Goal: Understand process/instructions

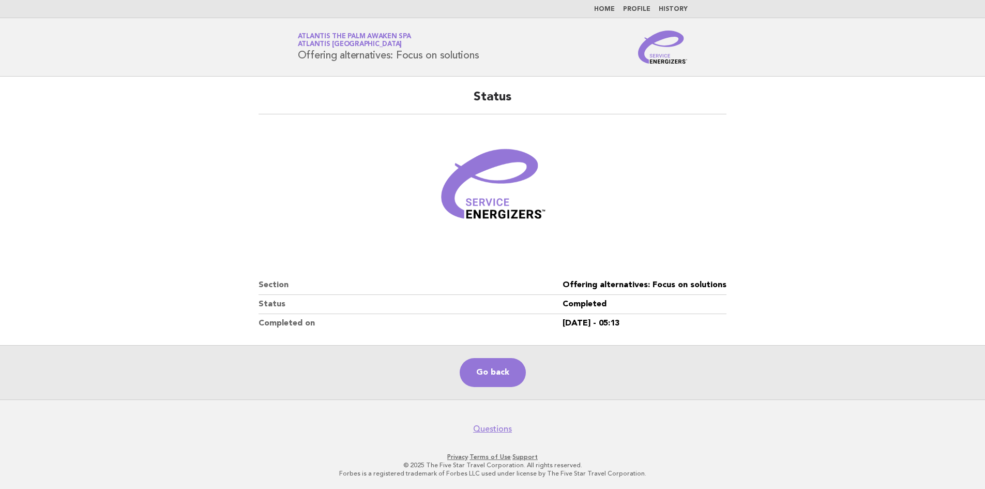
drag, startPoint x: 0, startPoint y: 0, endPoint x: 607, endPoint y: 8, distance: 607.5
click at [607, 8] on link "Home" at bounding box center [604, 9] width 21 height 6
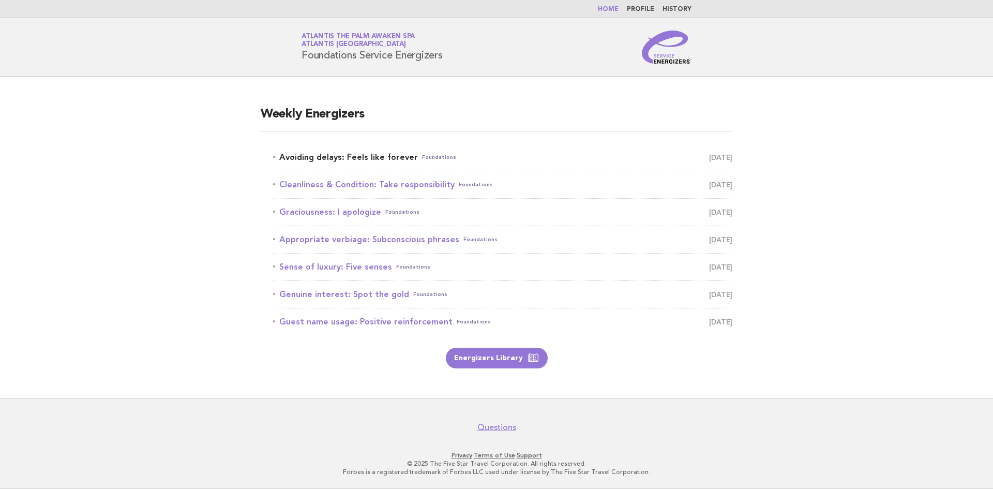
click at [372, 160] on link "Avoiding delays: Feels like forever Foundations September 7" at bounding box center [502, 157] width 459 height 14
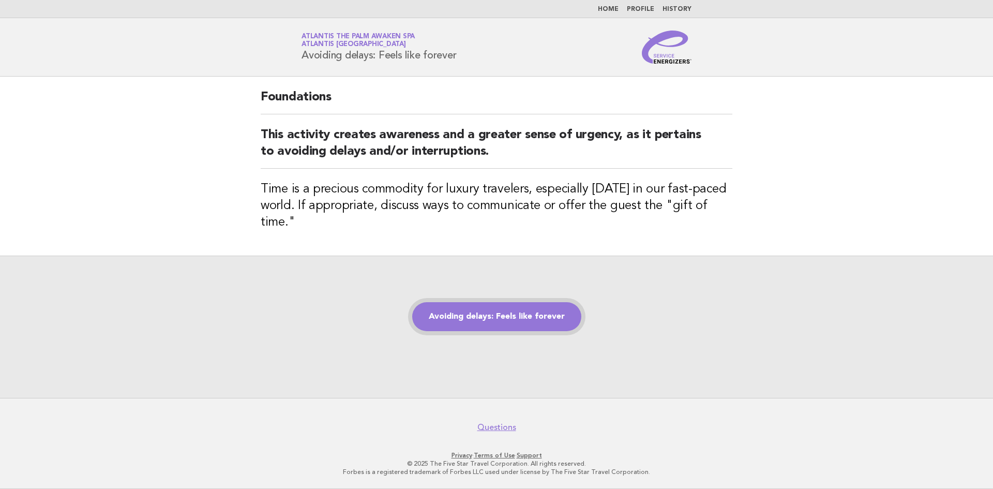
click at [521, 309] on link "Avoiding delays: Feels like forever" at bounding box center [496, 316] width 169 height 29
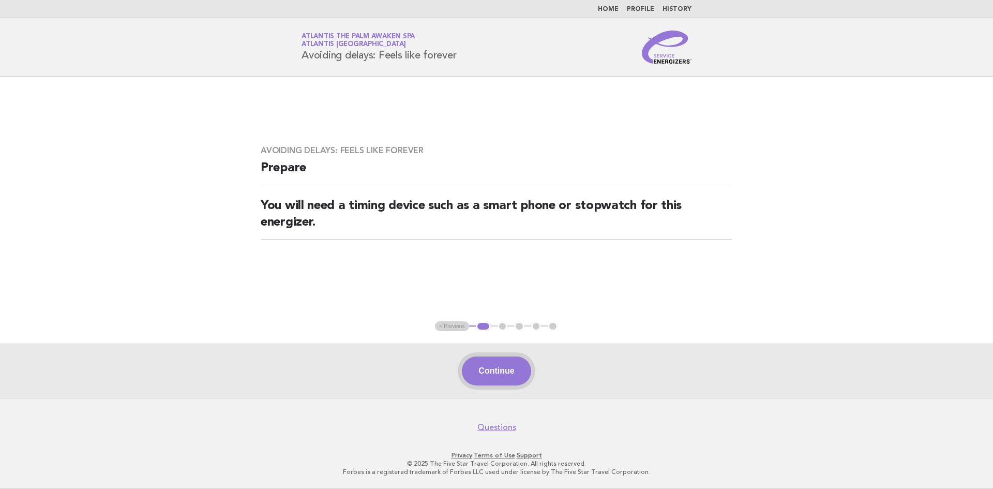
click at [498, 373] on button "Continue" at bounding box center [496, 370] width 69 height 29
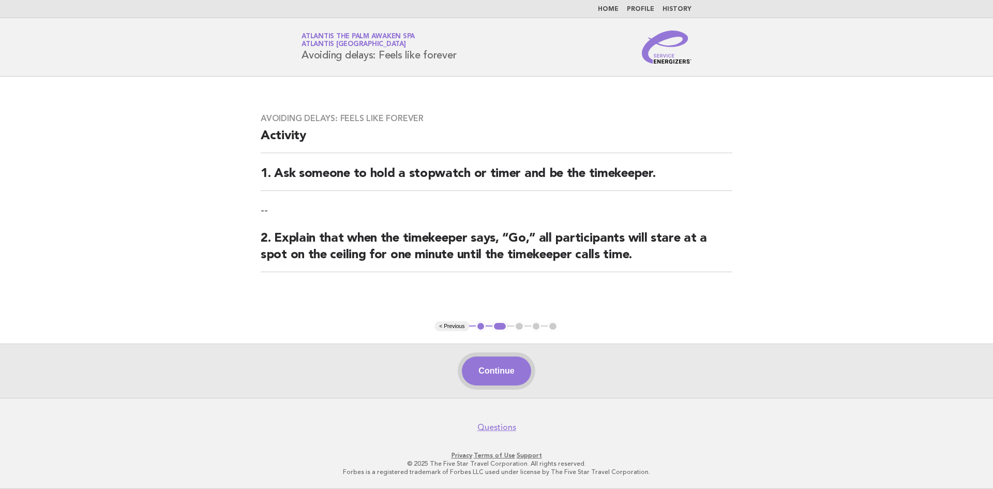
click at [512, 372] on button "Continue" at bounding box center [496, 370] width 69 height 29
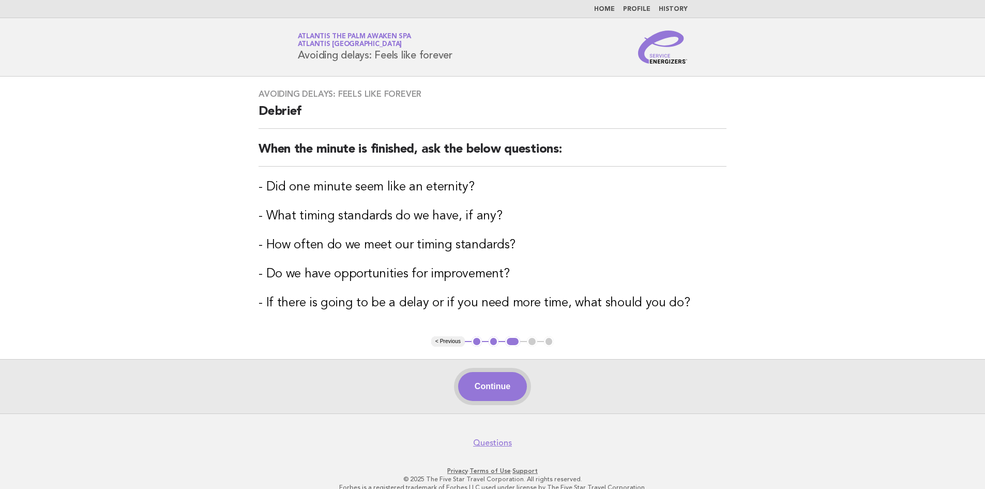
click at [502, 385] on button "Continue" at bounding box center [492, 386] width 69 height 29
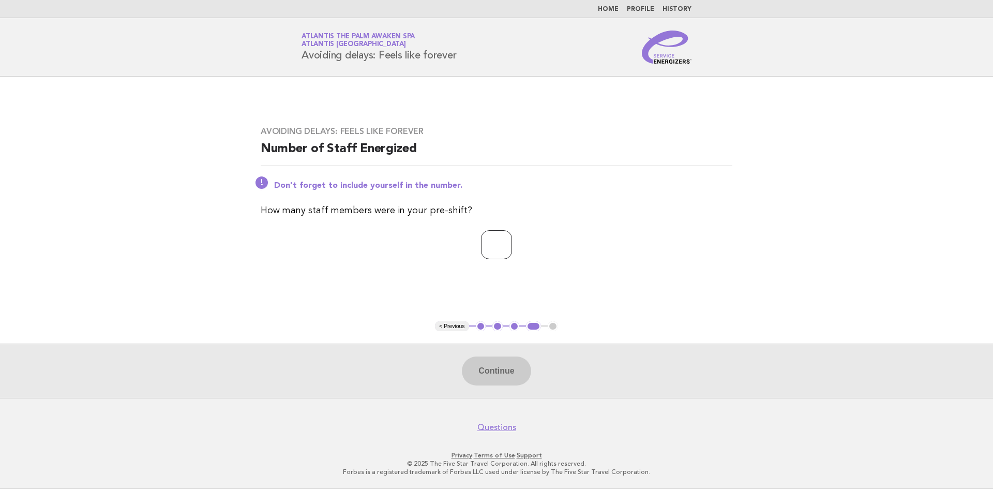
click at [502, 257] on input "number" at bounding box center [496, 244] width 31 height 29
type input "**"
click at [514, 370] on button "Continue" at bounding box center [496, 370] width 69 height 29
